Goal: Task Accomplishment & Management: Complete application form

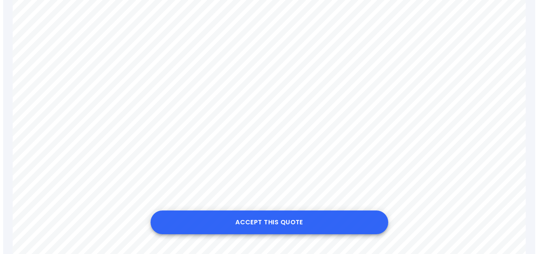
scroll to position [317, 0]
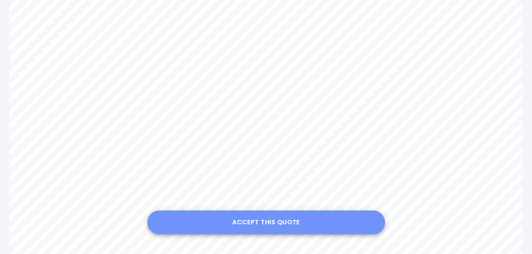
click at [256, 221] on button "Accept this Quote" at bounding box center [266, 223] width 238 height 24
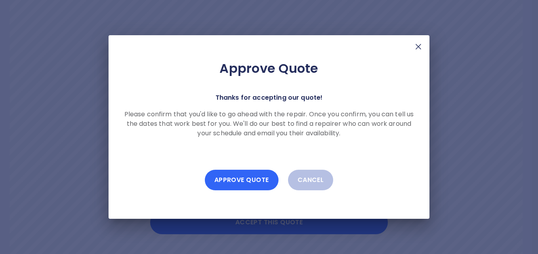
click at [241, 178] on button "Approve Quote" at bounding box center [242, 180] width 74 height 21
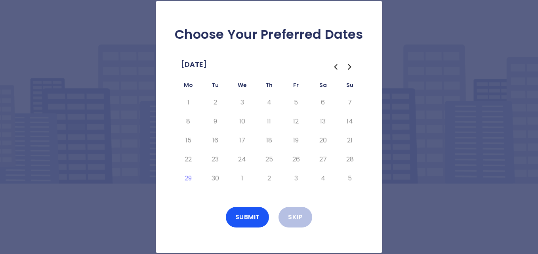
click at [350, 67] on icon "Go to the Next Month" at bounding box center [349, 67] width 2 height 5
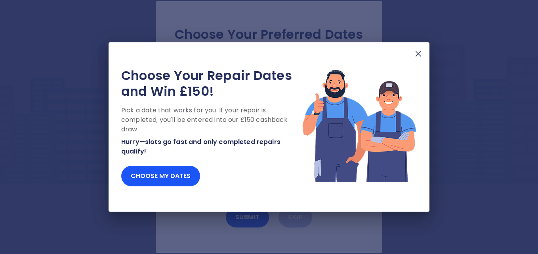
click at [417, 55] on img at bounding box center [418, 54] width 10 height 10
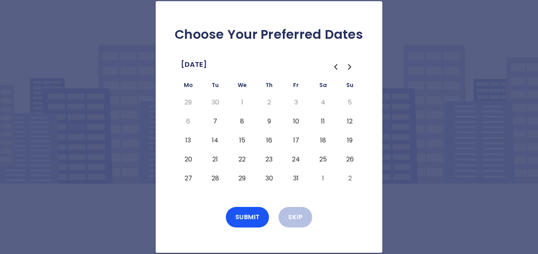
click at [215, 160] on button "21" at bounding box center [215, 159] width 14 height 13
click at [242, 160] on button "22" at bounding box center [242, 159] width 14 height 13
click at [269, 162] on button "23" at bounding box center [269, 159] width 14 height 13
click at [188, 160] on button "20" at bounding box center [188, 159] width 14 height 13
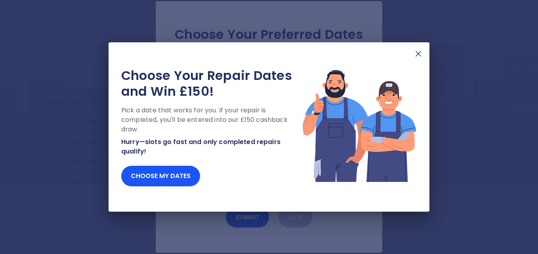
click at [419, 55] on img at bounding box center [418, 54] width 10 height 10
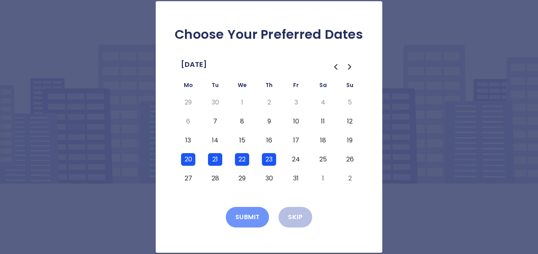
click at [247, 215] on button "Submit" at bounding box center [248, 217] width 44 height 21
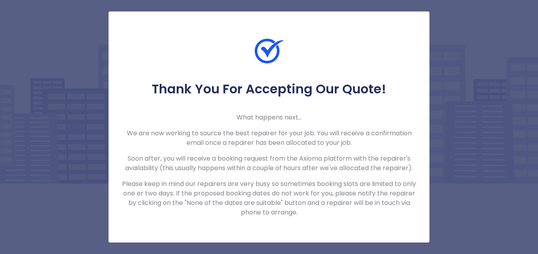
click at [332, 217] on div "Thank You For Accepting Our Quote! What happens next... We are now working to s…" at bounding box center [268, 126] width 321 height 231
click at [375, 33] on div "Thank You For Accepting Our Quote! What happens next... We are now working to s…" at bounding box center [268, 126] width 321 height 231
click at [271, 49] on img at bounding box center [269, 51] width 29 height 29
click at [505, 42] on div "Thank You For Accepting Our Quote! What happens next... We are now working to s…" at bounding box center [269, 127] width 538 height 254
click at [273, 50] on img at bounding box center [269, 51] width 29 height 29
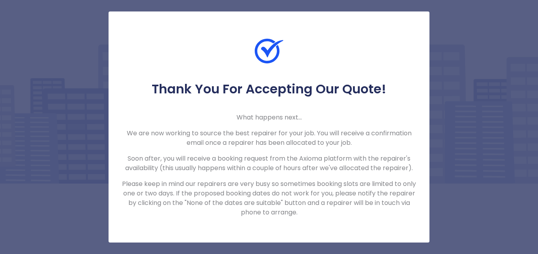
click at [273, 50] on img at bounding box center [269, 51] width 29 height 29
